Goal: Check status: Check status

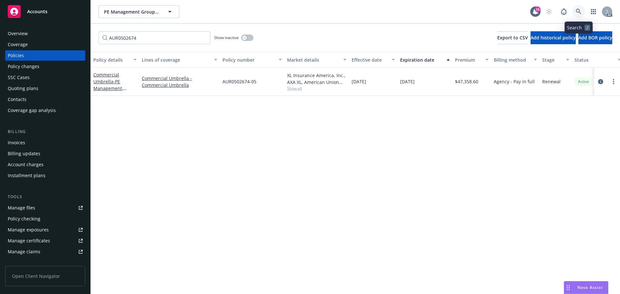
click at [573, 12] on link at bounding box center [578, 11] width 13 height 13
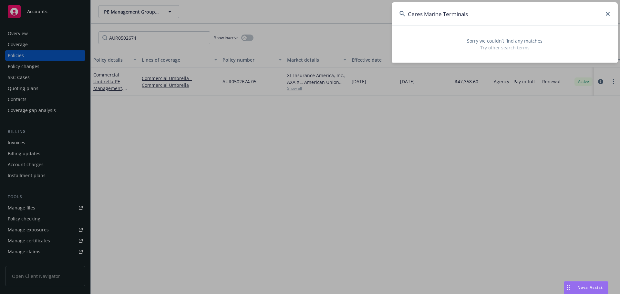
drag, startPoint x: 461, startPoint y: 14, endPoint x: 422, endPoint y: 17, distance: 39.2
click at [422, 17] on input "Ceres Marine Terminals" at bounding box center [505, 13] width 226 height 23
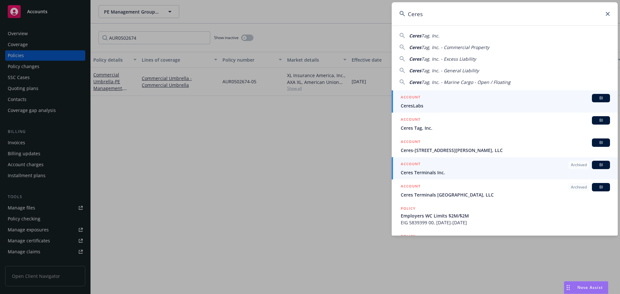
type input "Ceres"
click at [447, 167] on div "ACCOUNT Archived BI" at bounding box center [505, 165] width 209 height 8
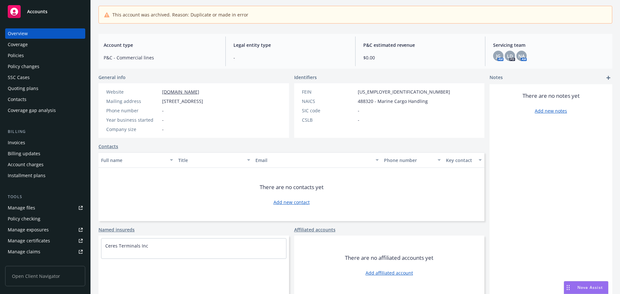
scroll to position [55, 0]
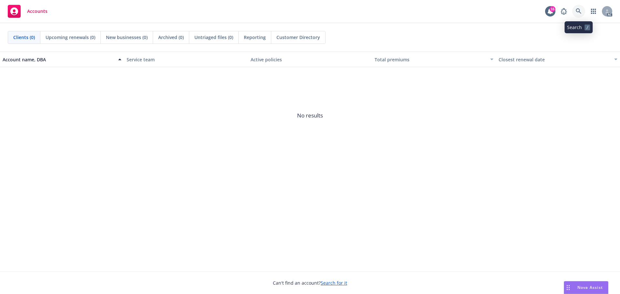
click at [577, 13] on icon at bounding box center [579, 11] width 6 height 6
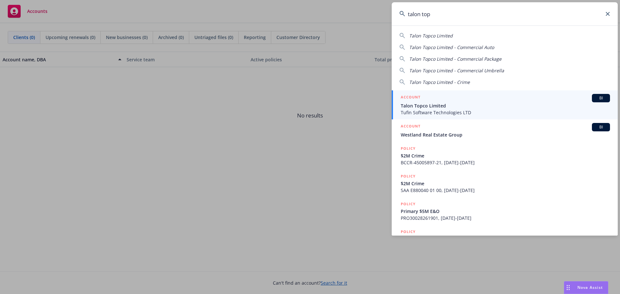
type input "talon top"
click at [496, 103] on span "Talon Topco Limited" at bounding box center [505, 105] width 209 height 7
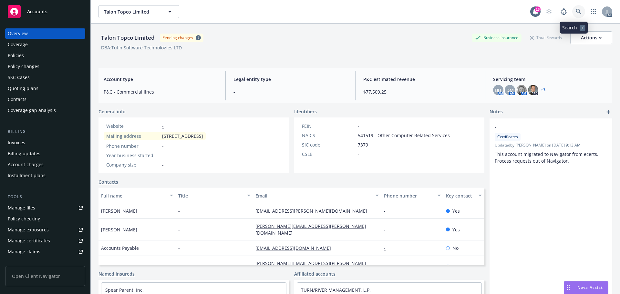
click at [576, 13] on icon at bounding box center [579, 12] width 6 height 6
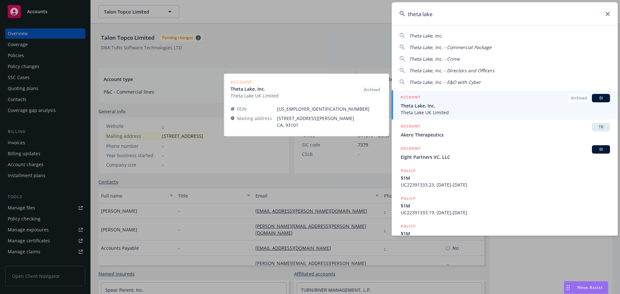
type input "theta lake"
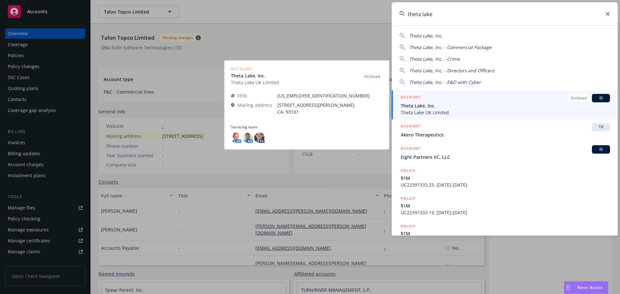
click at [459, 105] on span "Theta Lake, Inc." at bounding box center [505, 105] width 209 height 7
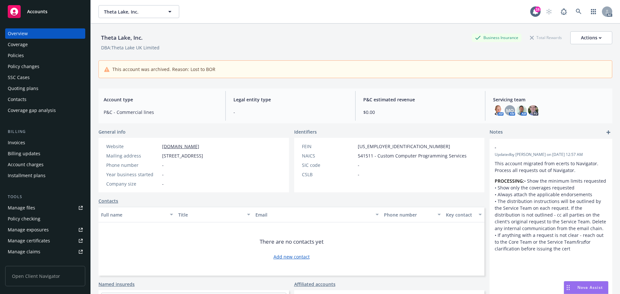
click at [190, 145] on link "[DOMAIN_NAME]" at bounding box center [180, 146] width 37 height 6
click at [576, 9] on icon at bounding box center [579, 12] width 6 height 6
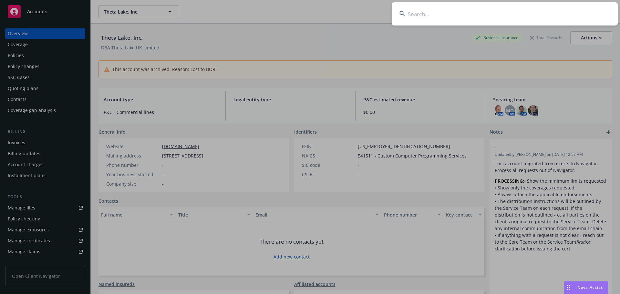
click at [482, 18] on input at bounding box center [505, 13] width 226 height 23
paste input "PLF10015439702"
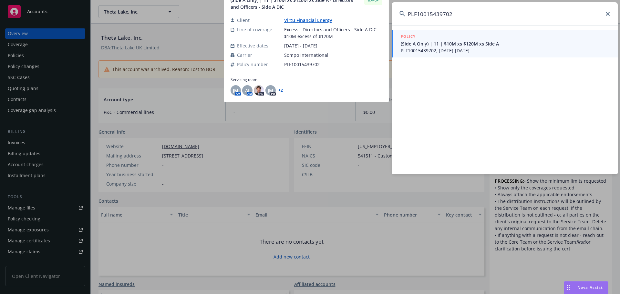
type input "PLF10015439702"
click at [468, 50] on span "PLF10015439702, [DATE]-[DATE]" at bounding box center [505, 50] width 209 height 7
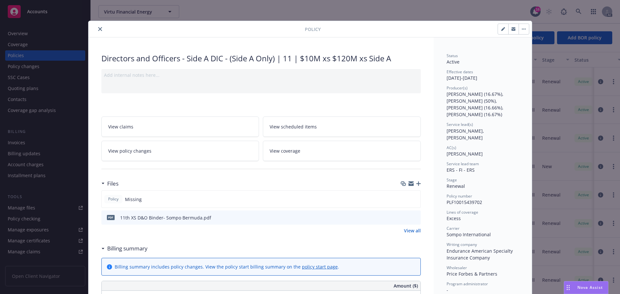
click at [100, 26] on button "close" at bounding box center [100, 29] width 8 height 8
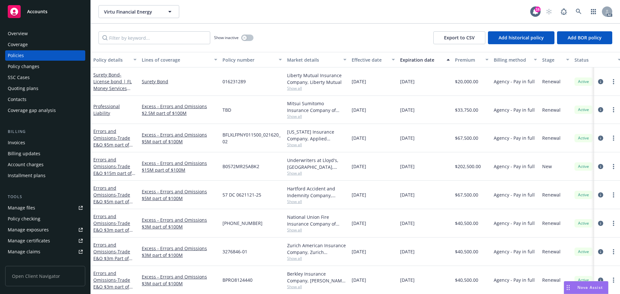
click at [26, 67] on div "Policy changes" at bounding box center [24, 66] width 32 height 10
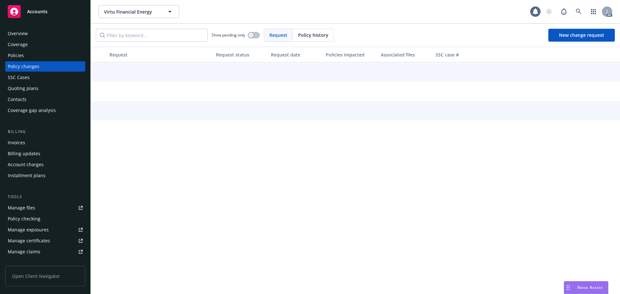
drag, startPoint x: 316, startPoint y: 35, endPoint x: 302, endPoint y: 36, distance: 14.0
click at [308, 36] on span "Policy history" at bounding box center [313, 35] width 30 height 7
click at [177, 36] on input "Filter by keyword..." at bounding box center [152, 35] width 112 height 13
paste input "PLF10015439702"
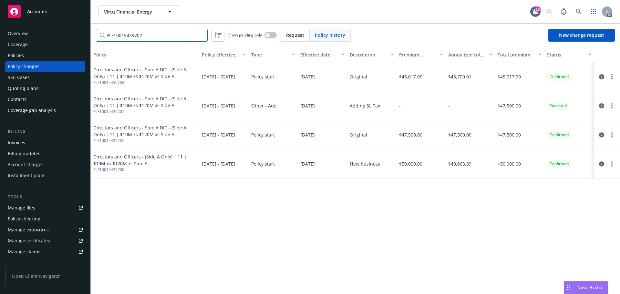
type input "PLF10015439702"
